Goal: Contribute content

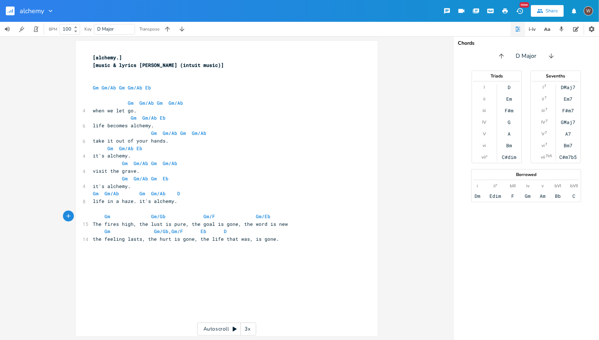
scroll to position [1, 0]
click at [0, 121] on div "[alchemy.] [music & lyrics [PERSON_NAME] (intuit music)] ​ ​ Gm Gm/Ab Gm Gm/Ab …" at bounding box center [226, 188] width 453 height 304
click at [249, 163] on pre "Gm Gm/Ab Gm Gm/Ab" at bounding box center [223, 163] width 263 height 8
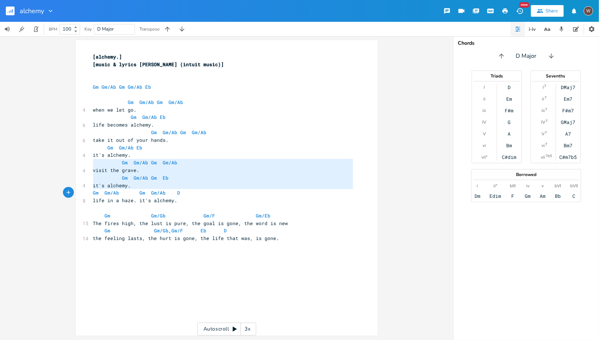
type textarea "Gm Gm/Ab Gm Gm/Ab visit the grave. Gm Gm/Ab Gm Eb it's alchemy. Gm Gm/Ab Gm Gm/…"
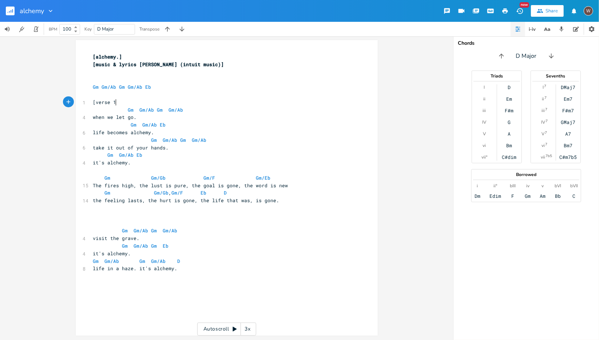
type textarea "[verse 1]"
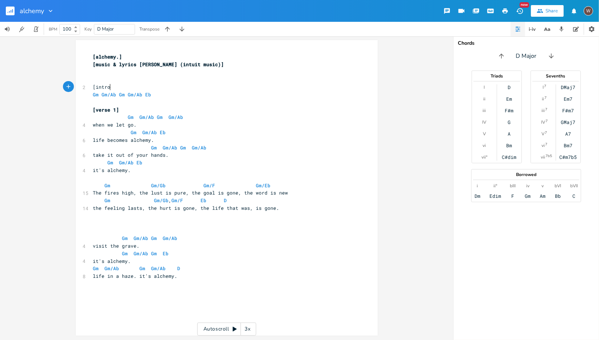
type textarea "[intro]"
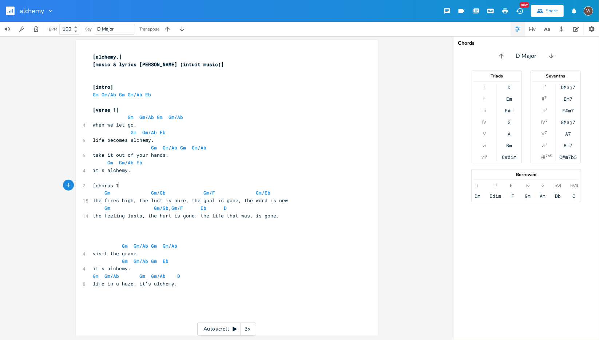
type textarea "[chorus 1]"
type textarea "[verse 2]"
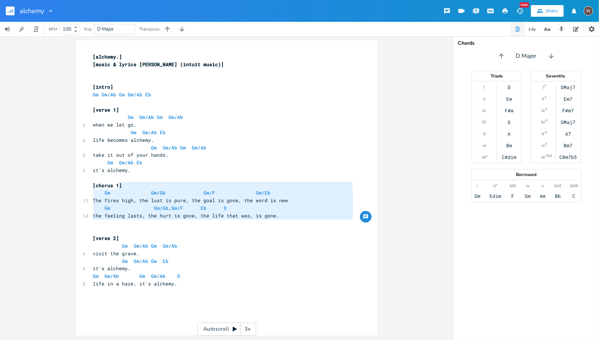
type textarea "[chorus 1] Gm Gm/Gb Gm/F Gm/Eb The fires high, the lust is pure, the goal is go…"
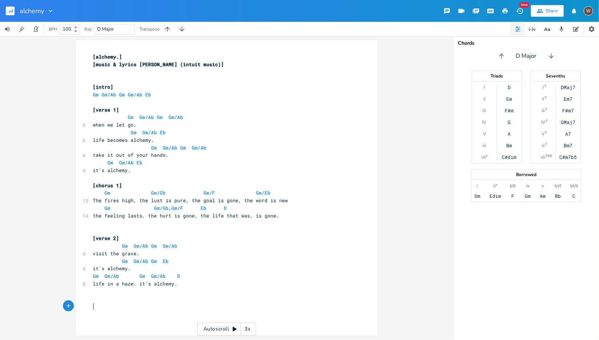
paste textarea "2"
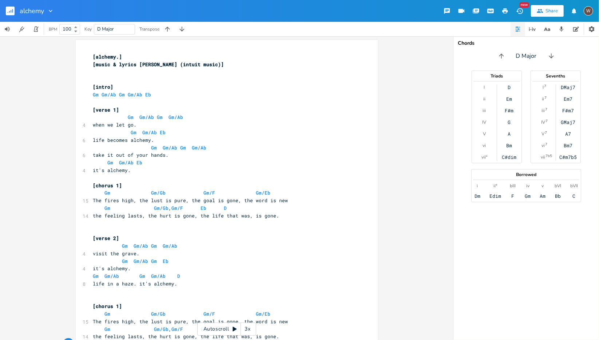
scroll to position [27, 0]
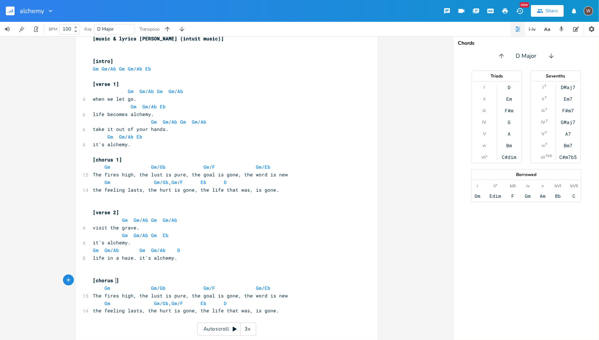
type textarea "2"
